Goal: Task Accomplishment & Management: Manage account settings

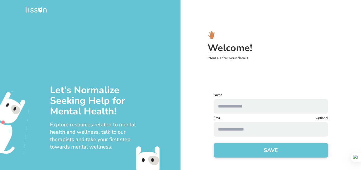
click at [234, 111] on input "text" at bounding box center [270, 106] width 114 height 15
type input "**********"
click at [223, 134] on input at bounding box center [270, 129] width 114 height 15
type input "**********"
click at [229, 152] on button "SAVE" at bounding box center [270, 150] width 114 height 15
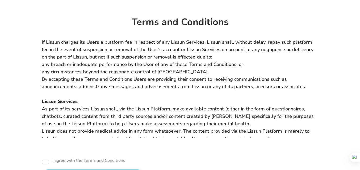
scroll to position [33, 0]
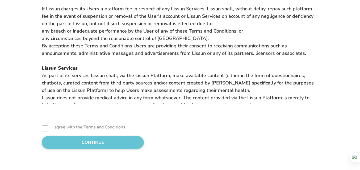
click at [102, 138] on button "CONTINUE" at bounding box center [93, 142] width 102 height 13
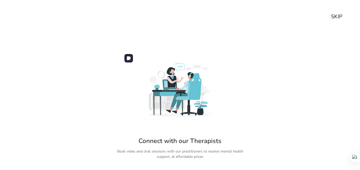
scroll to position [24, 0]
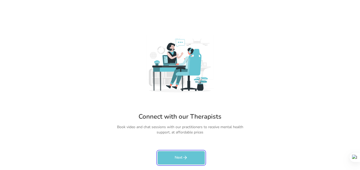
click at [184, 161] on button "Next" at bounding box center [181, 158] width 48 height 14
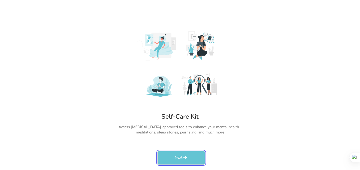
click at [184, 161] on button "Next" at bounding box center [181, 158] width 48 height 14
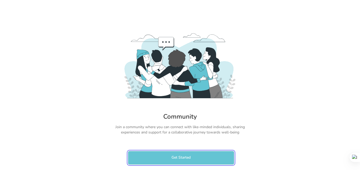
click at [184, 161] on button "Get Started" at bounding box center [181, 158] width 106 height 14
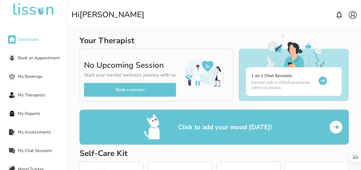
scroll to position [190, 0]
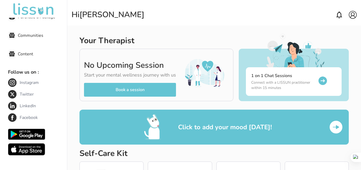
click at [37, 36] on span "Communities" at bounding box center [42, 35] width 49 height 6
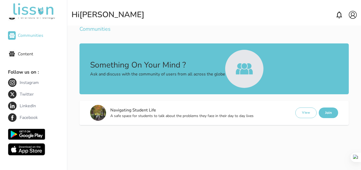
click at [105, 28] on p "Communities" at bounding box center [94, 28] width 31 height 7
click at [236, 71] on img at bounding box center [244, 69] width 17 height 12
click at [306, 110] on button "View" at bounding box center [305, 113] width 21 height 11
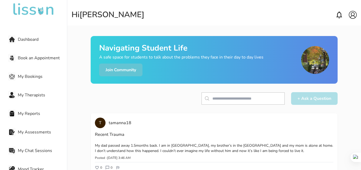
click at [28, 131] on span "My Assessments" at bounding box center [42, 132] width 49 height 6
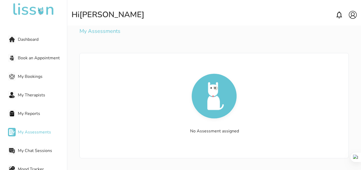
click at [24, 116] on span "My Reports" at bounding box center [42, 114] width 49 height 6
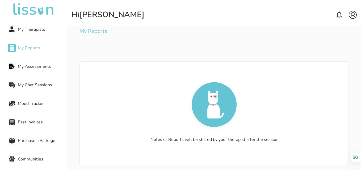
scroll to position [78, 0]
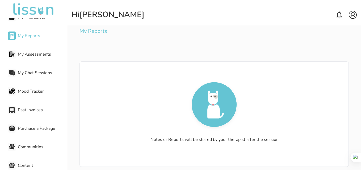
click at [24, 96] on div "Mood Tracker" at bounding box center [37, 91] width 59 height 11
